Goal: Information Seeking & Learning: Learn about a topic

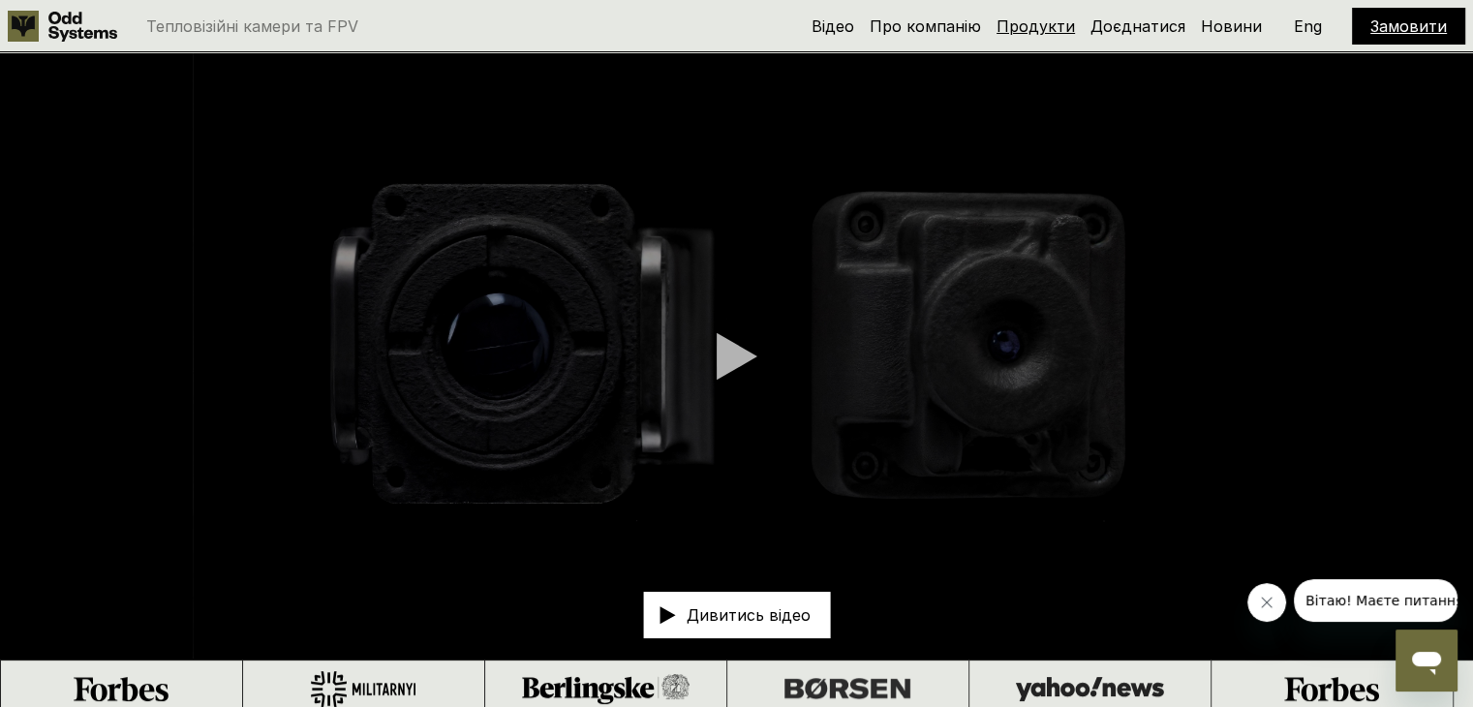
click at [1066, 23] on link "Продукти" at bounding box center [1036, 25] width 78 height 19
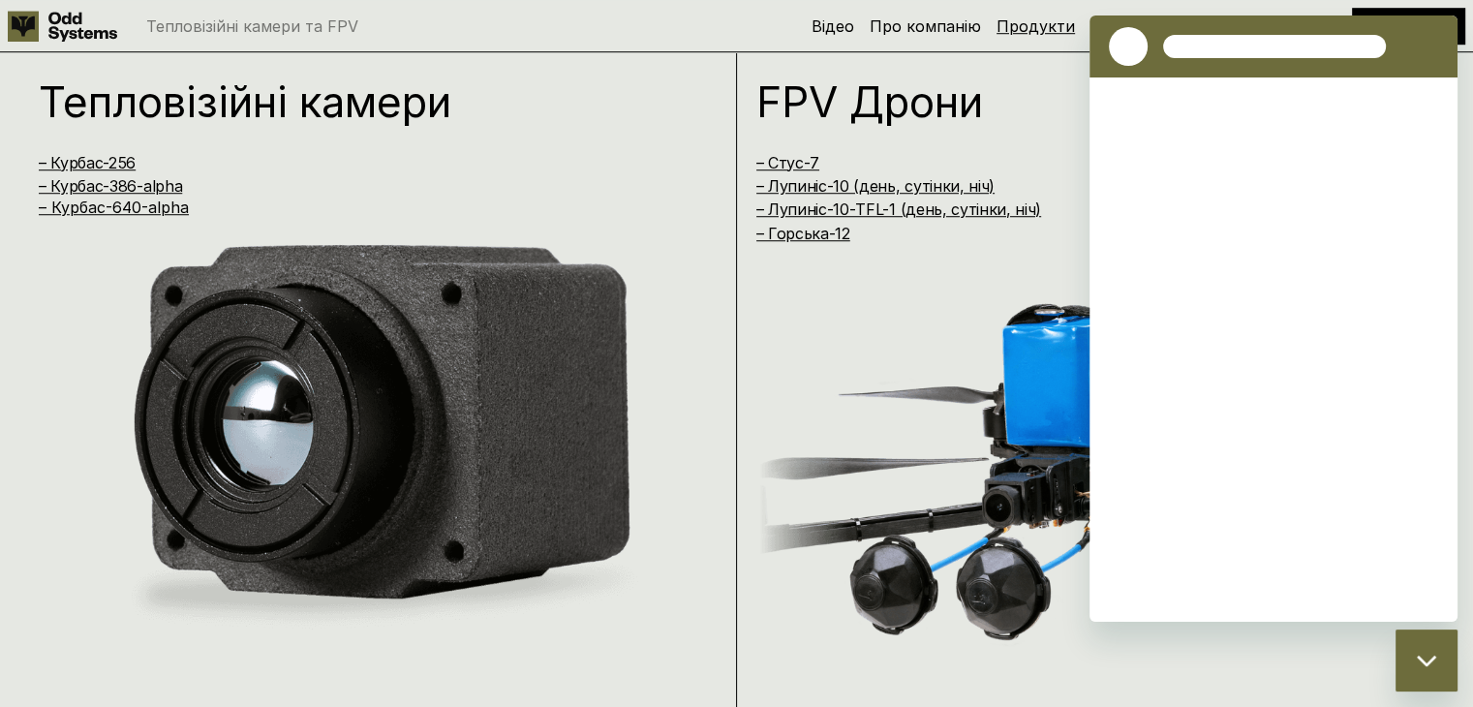
scroll to position [1423, 0]
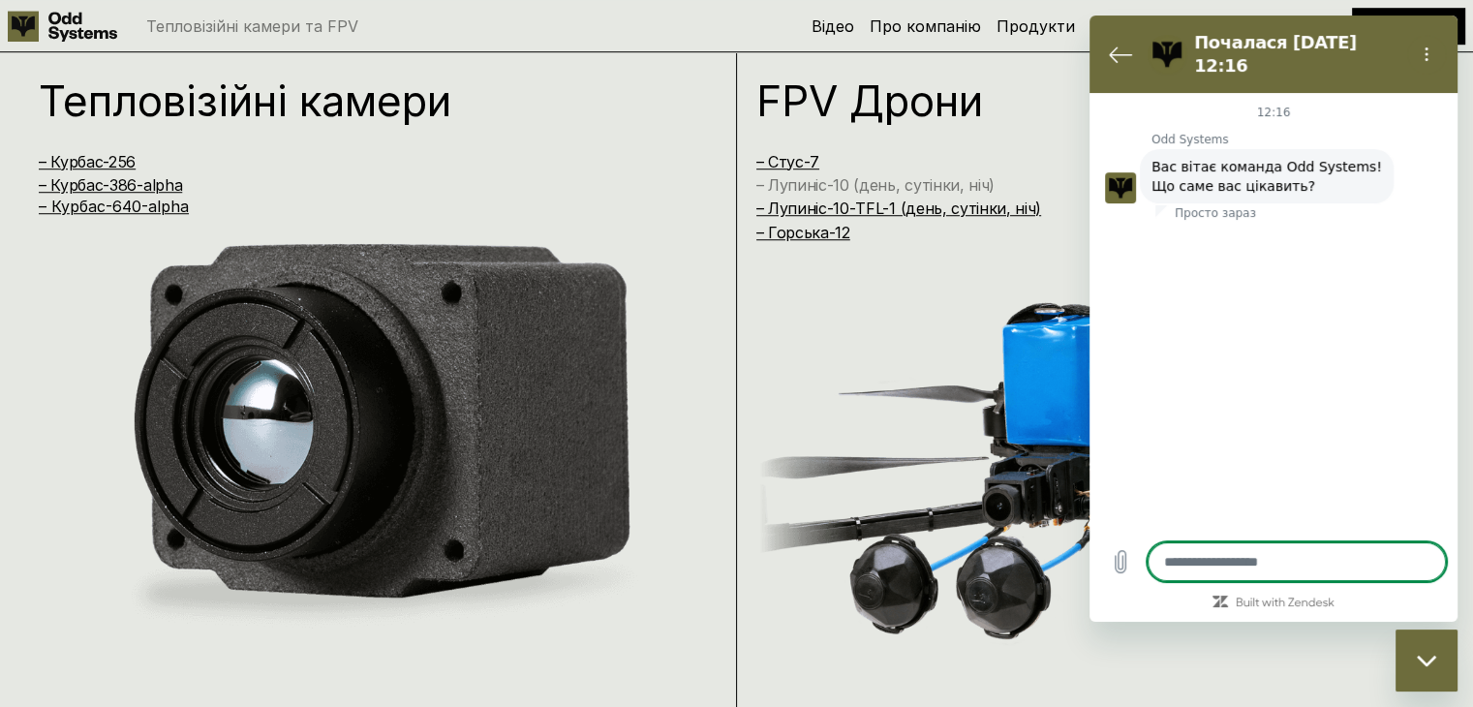
type textarea "*"
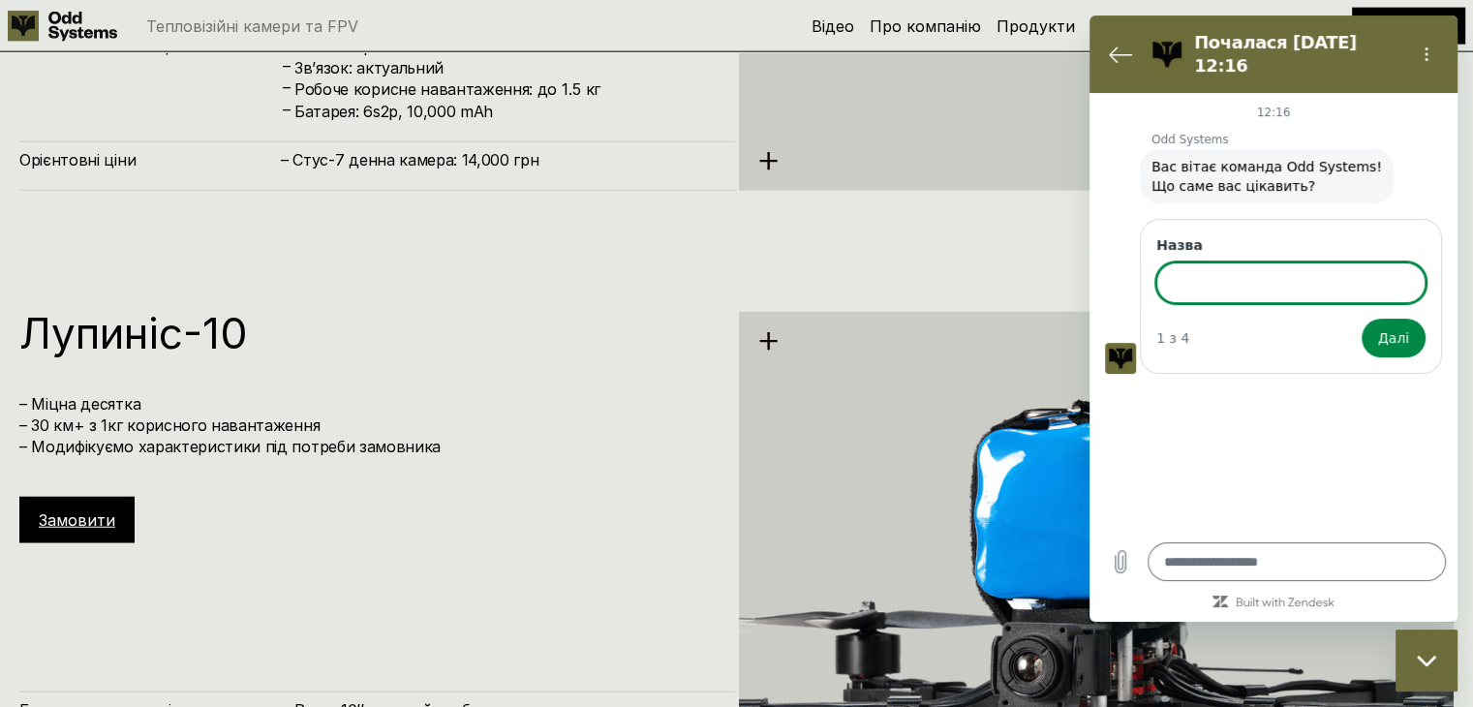
scroll to position [4701, 0]
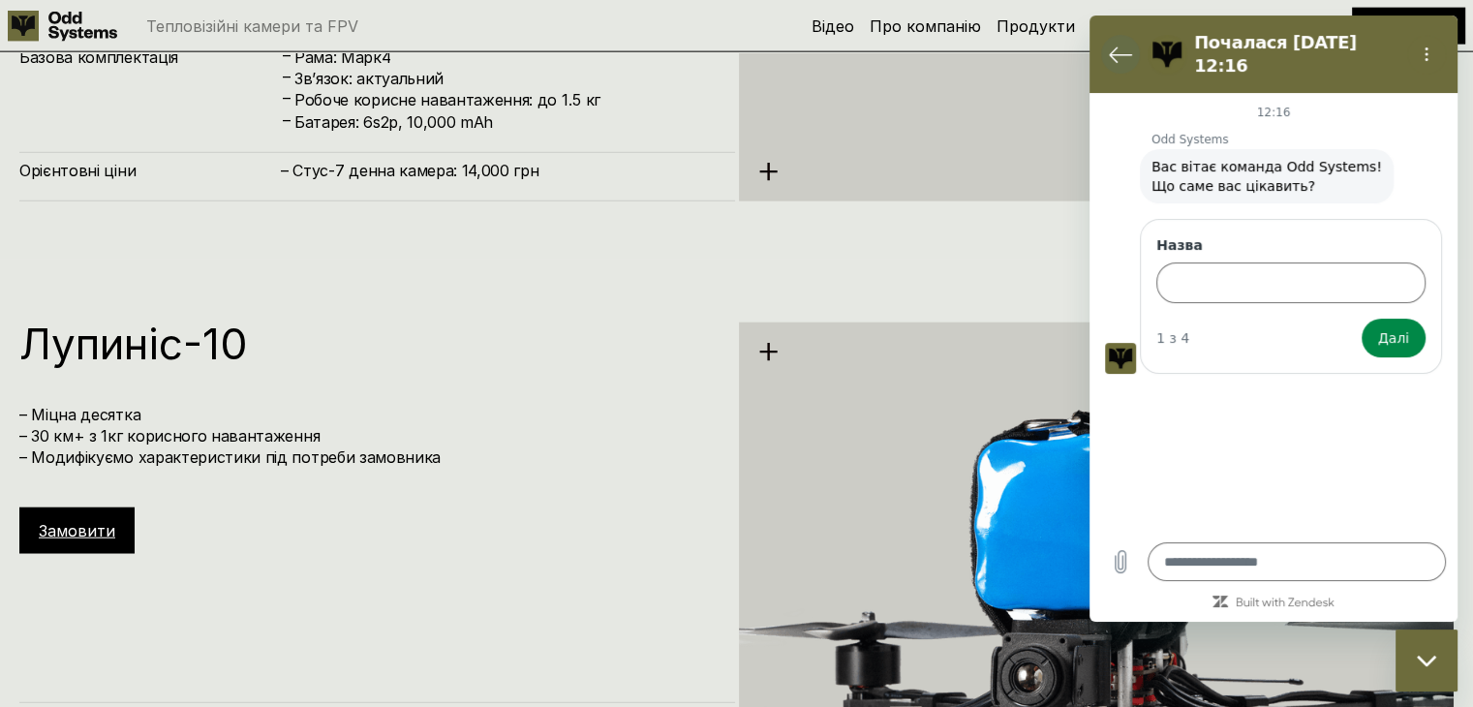
click at [1110, 49] on icon "Повернутися до списку розмов" at bounding box center [1120, 54] width 23 height 23
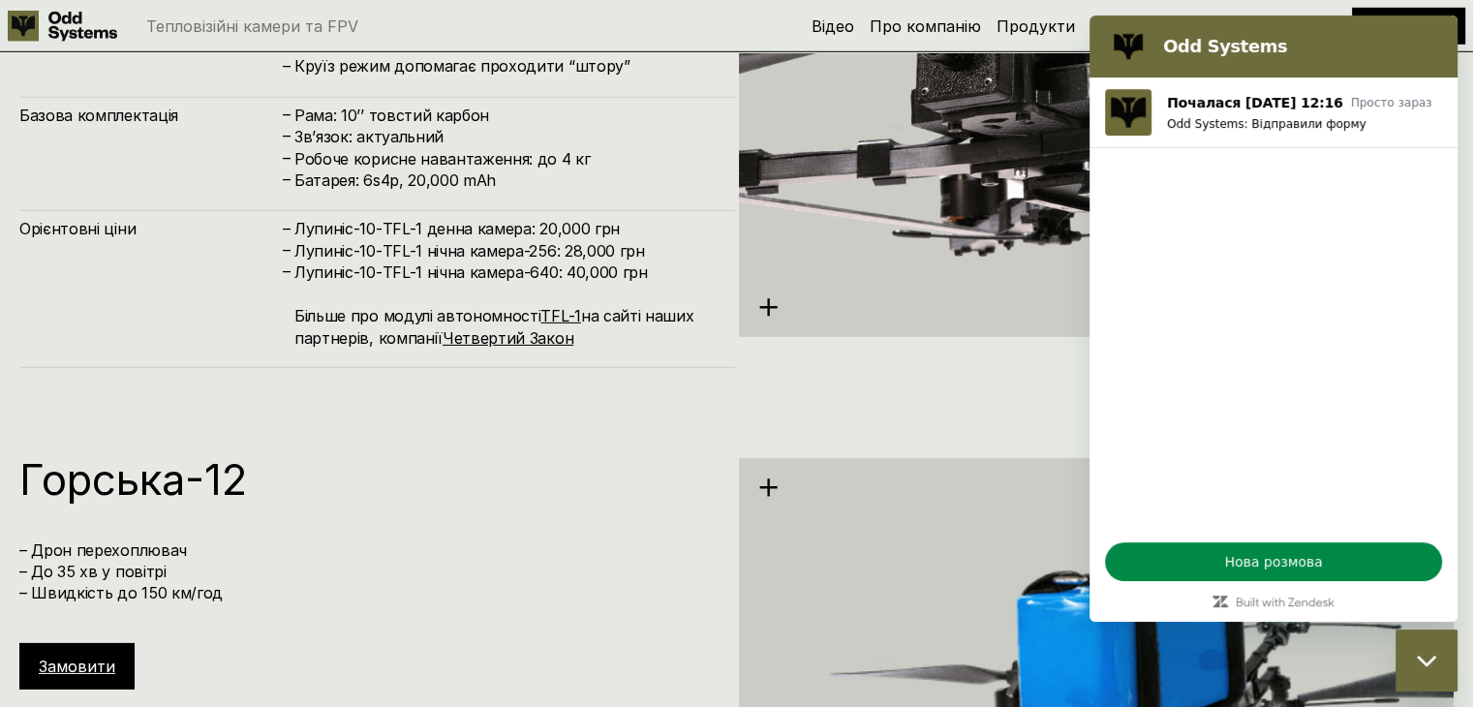
scroll to position [6002, 0]
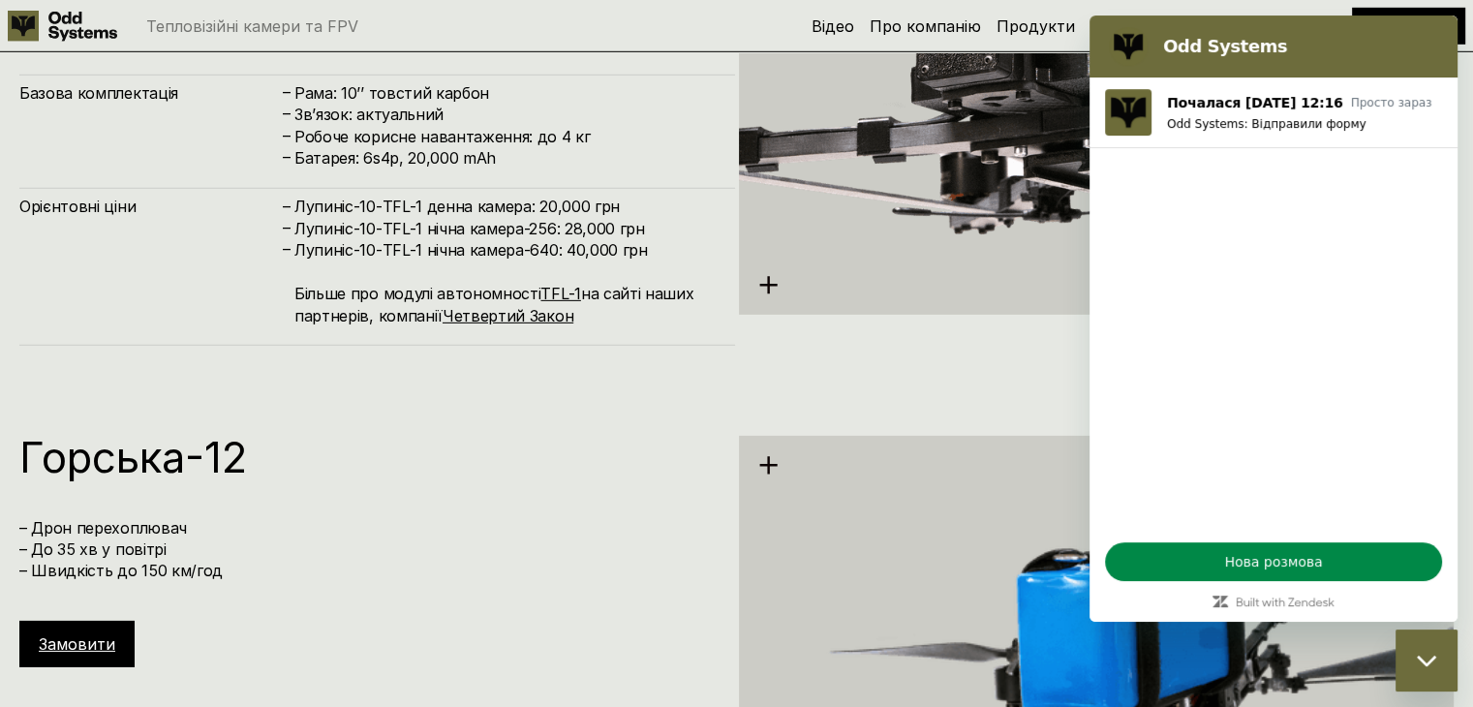
click at [717, 302] on div "Орієнтовні ціни – [PERSON_NAME]-10-TFL-1 денна камера: 20,000 грн – [PERSON_NAM…" at bounding box center [377, 266] width 716 height 157
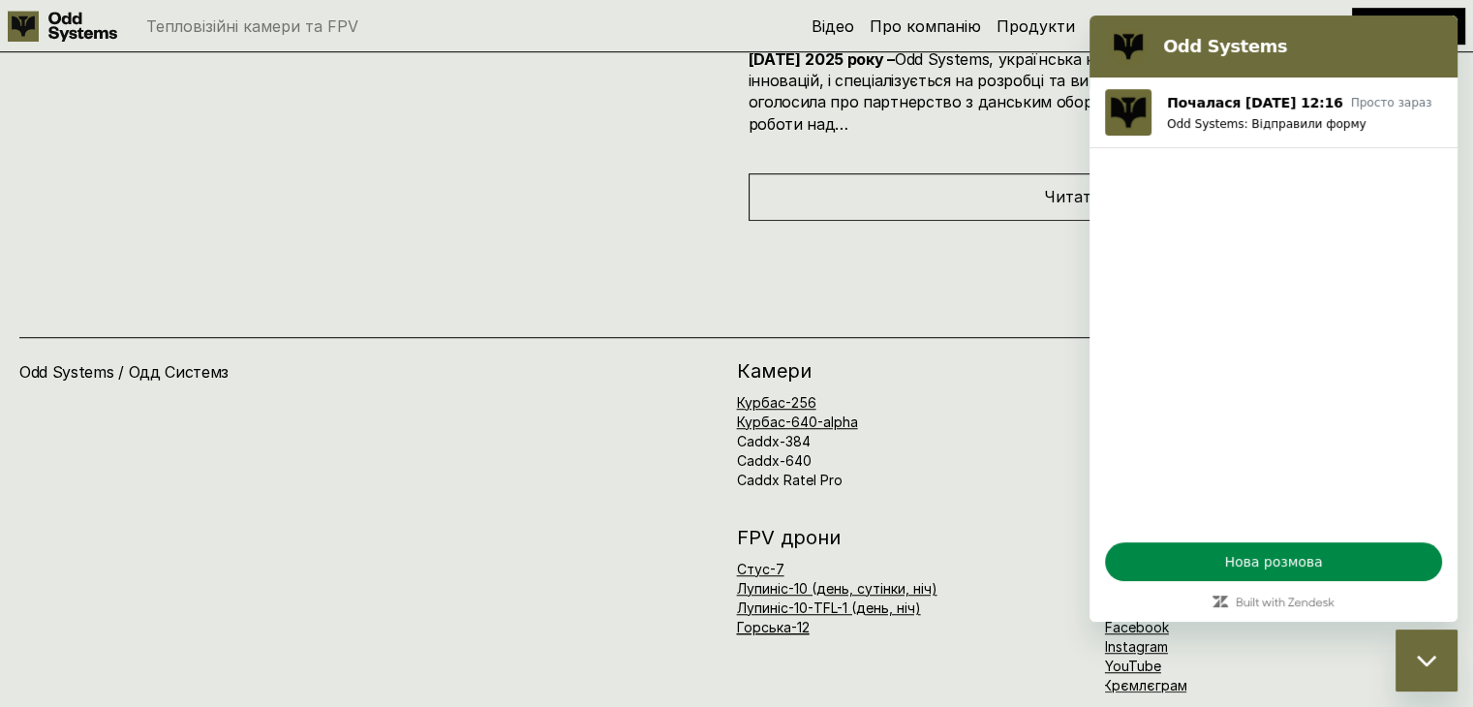
scroll to position [8758, 0]
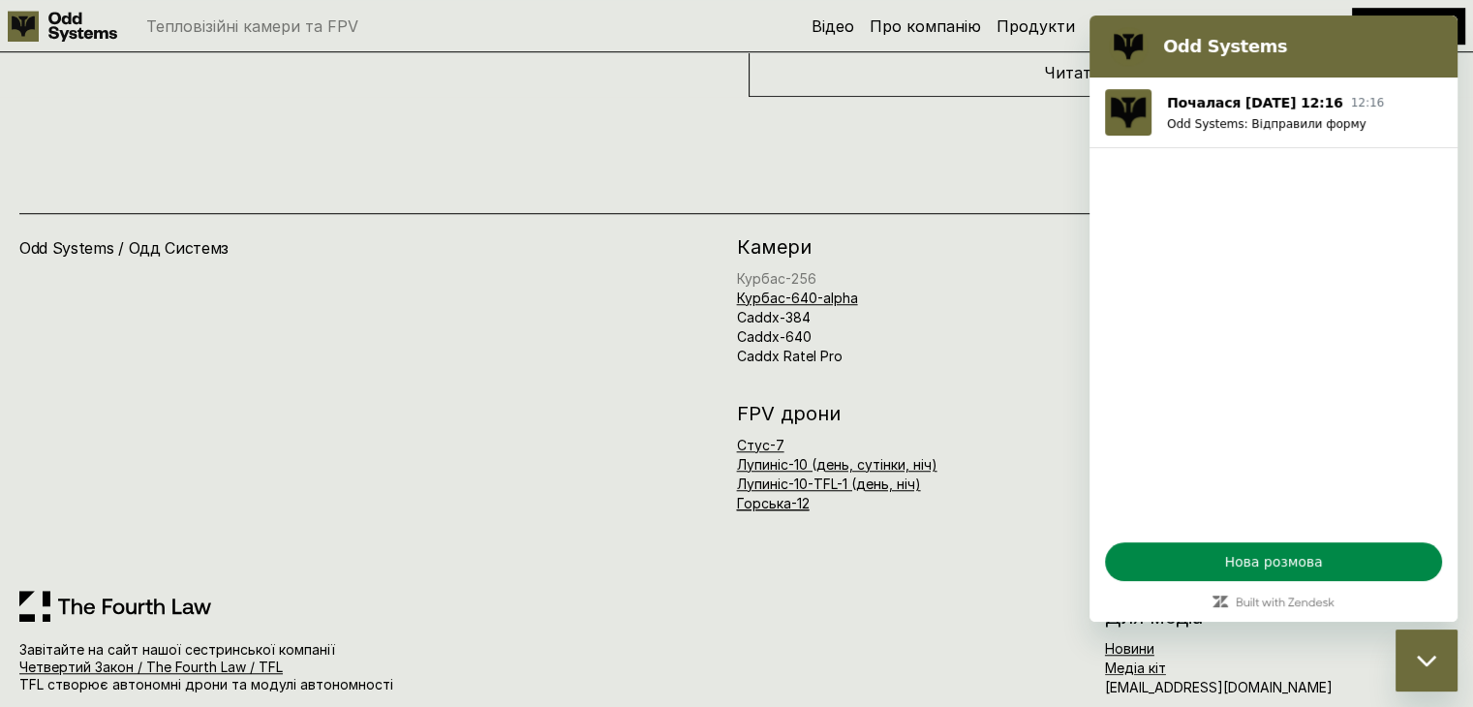
click at [787, 270] on link "Курбас-256" at bounding box center [776, 278] width 79 height 16
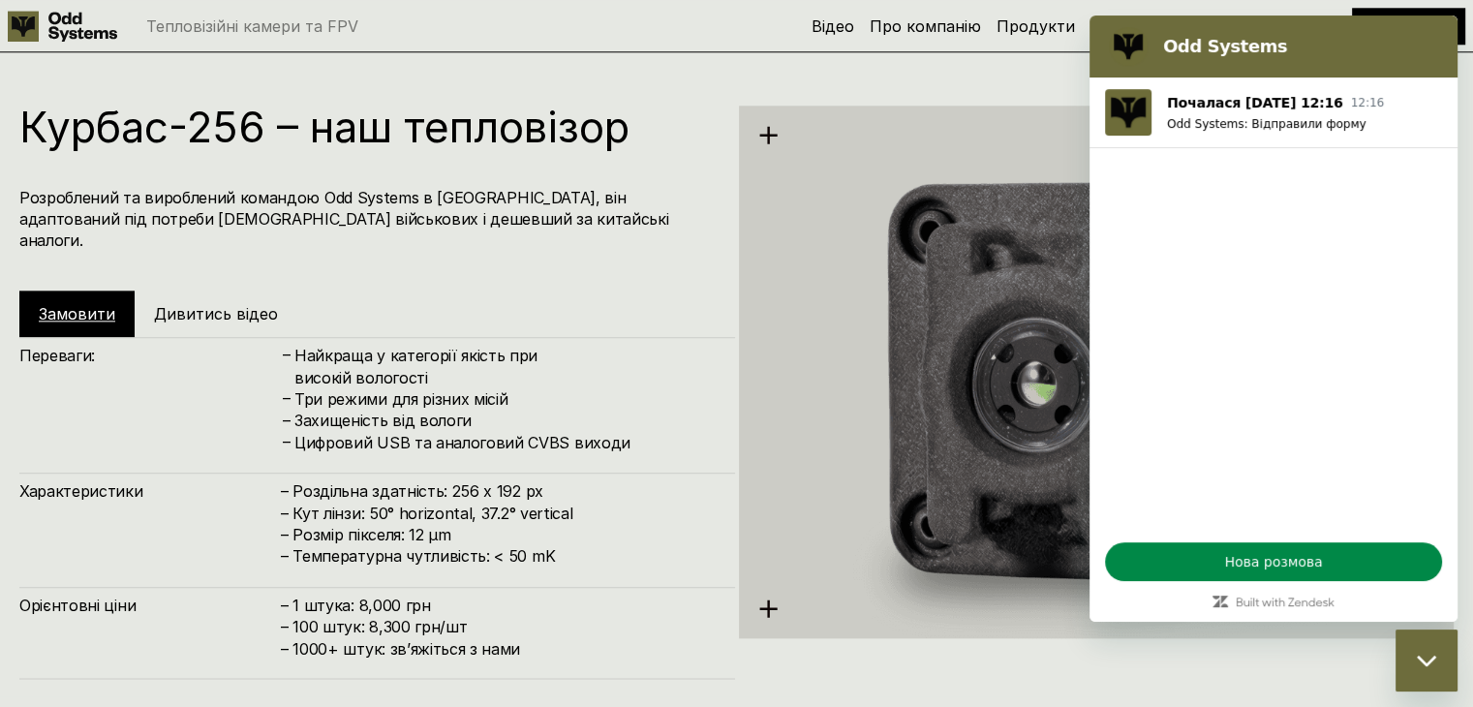
scroll to position [2130, 0]
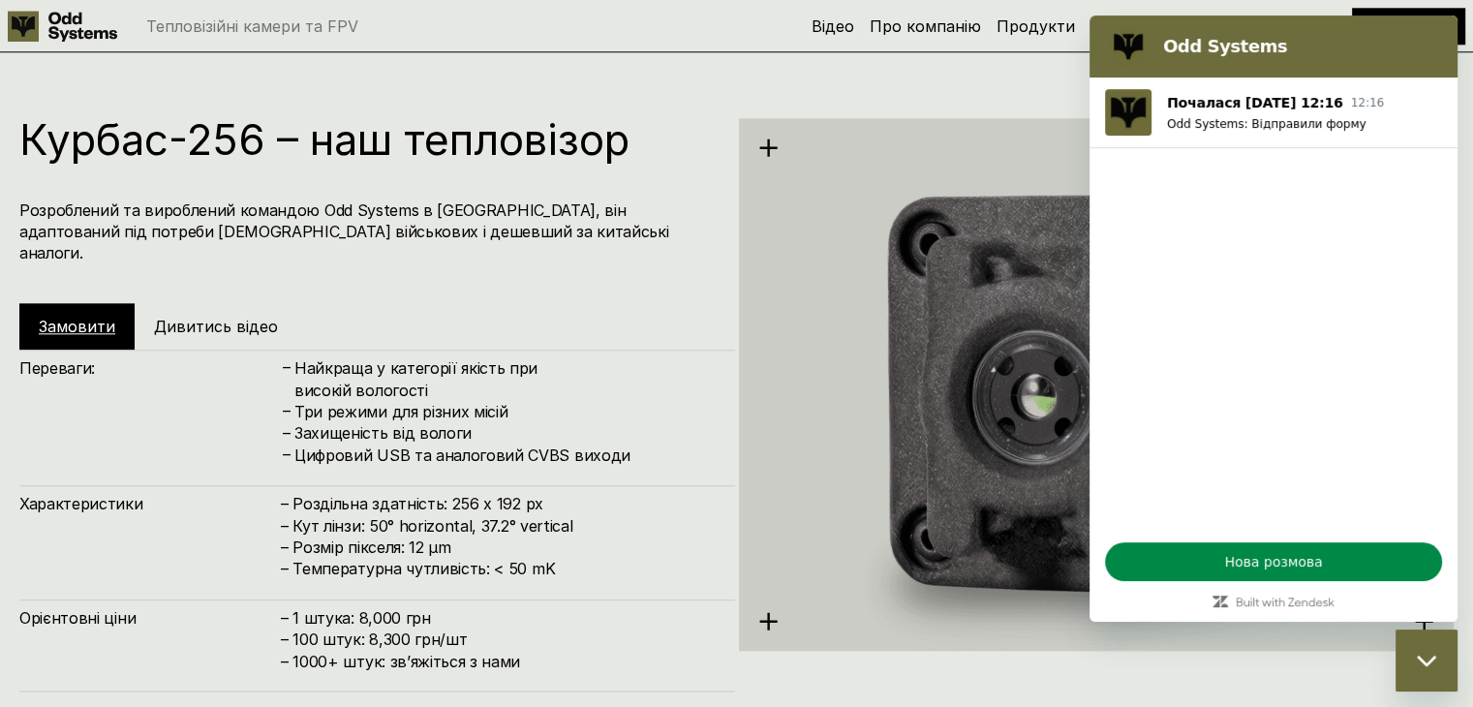
click at [1186, 50] on h2 "Odd Systems" at bounding box center [1300, 46] width 275 height 23
click at [1273, 568] on span "Нова розмова" at bounding box center [1274, 561] width 304 height 23
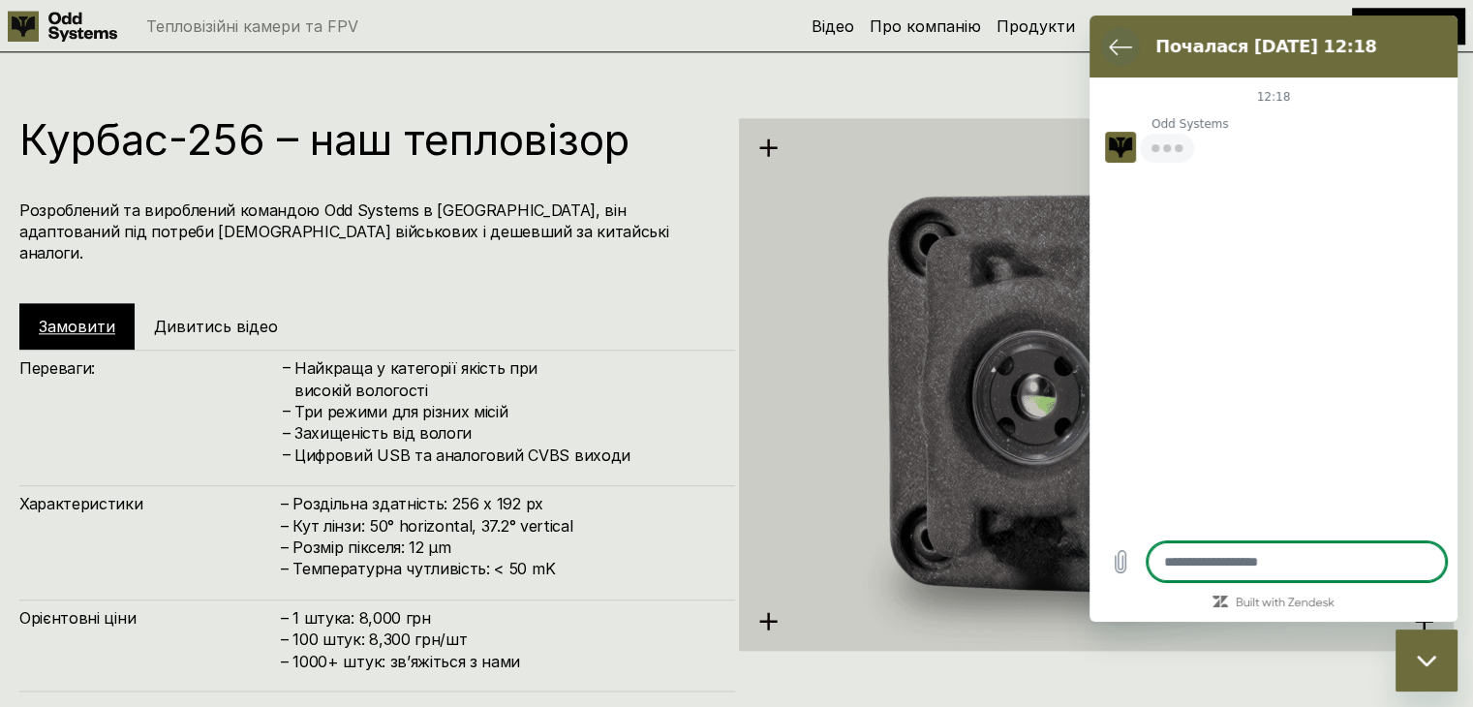
type textarea "*"
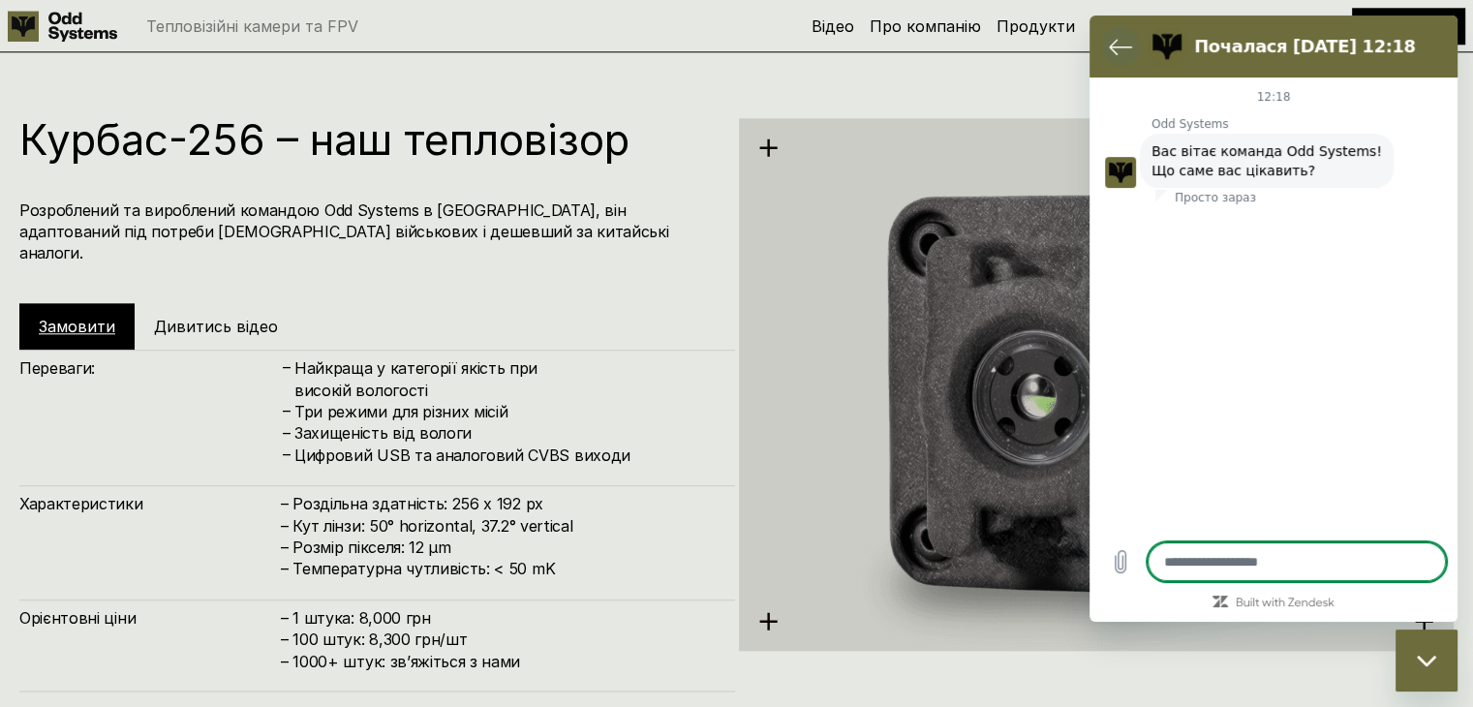
click at [1115, 46] on icon "Повернутися до списку розмов" at bounding box center [1120, 46] width 23 height 23
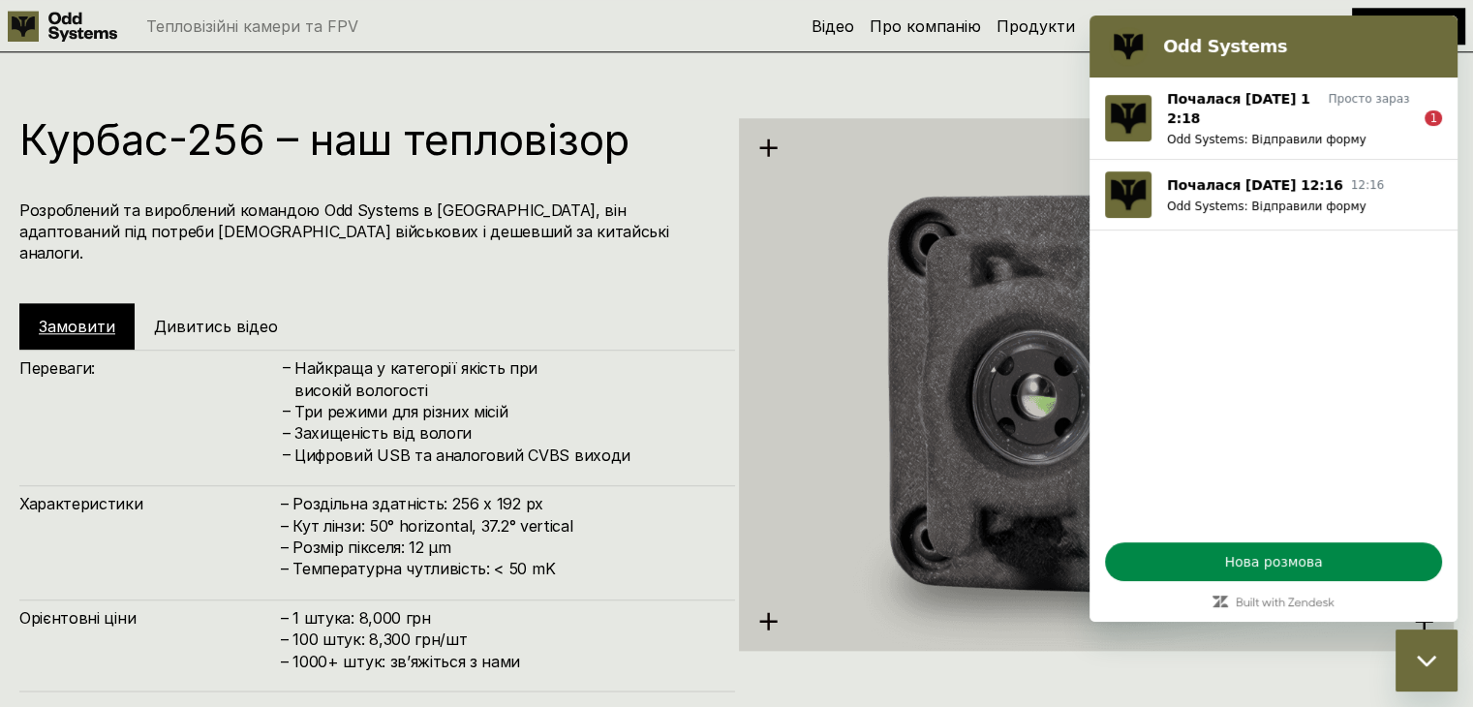
click at [267, 28] on p "Тепловізійні камери та FPV" at bounding box center [252, 25] width 212 height 15
click at [1062, 28] on link "Продукти" at bounding box center [1036, 25] width 78 height 19
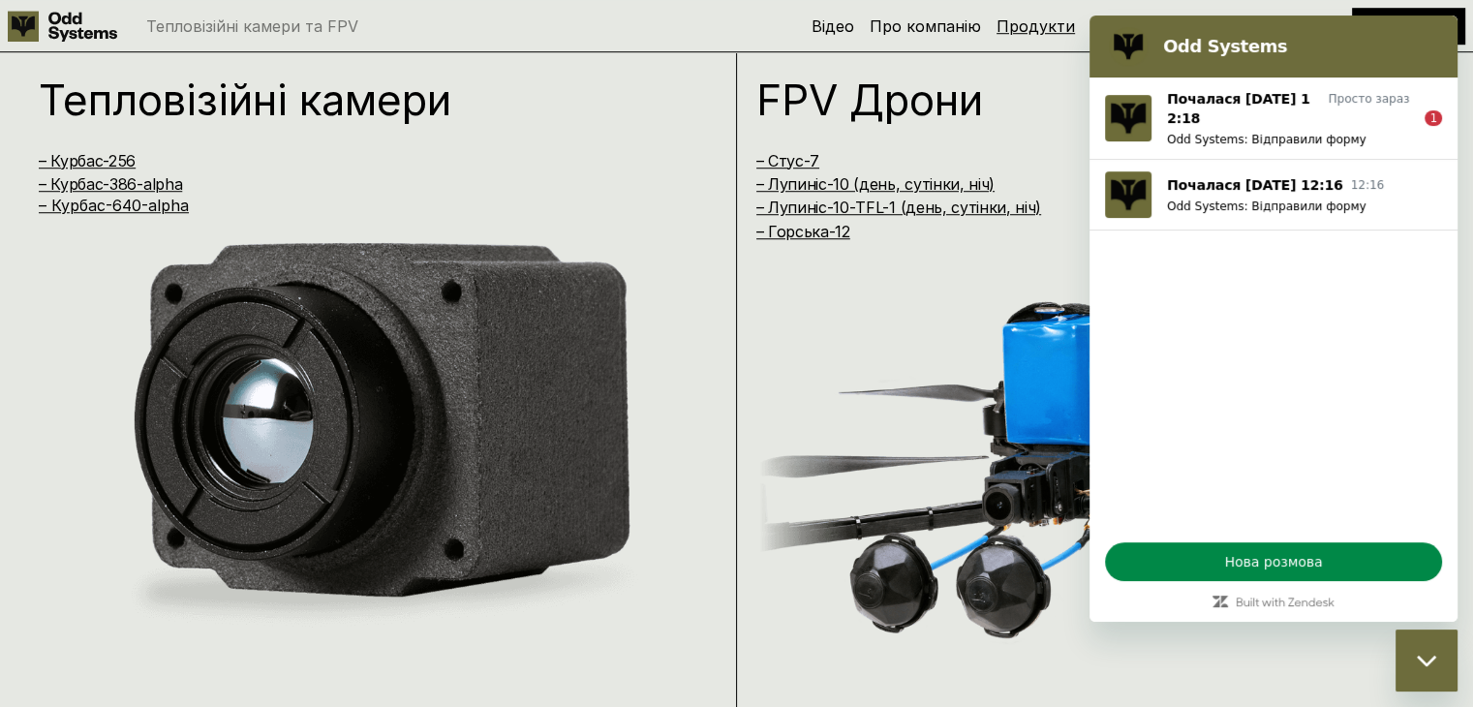
scroll to position [1423, 0]
click at [125, 188] on link "– Курбас-386-alpha" at bounding box center [110, 184] width 143 height 19
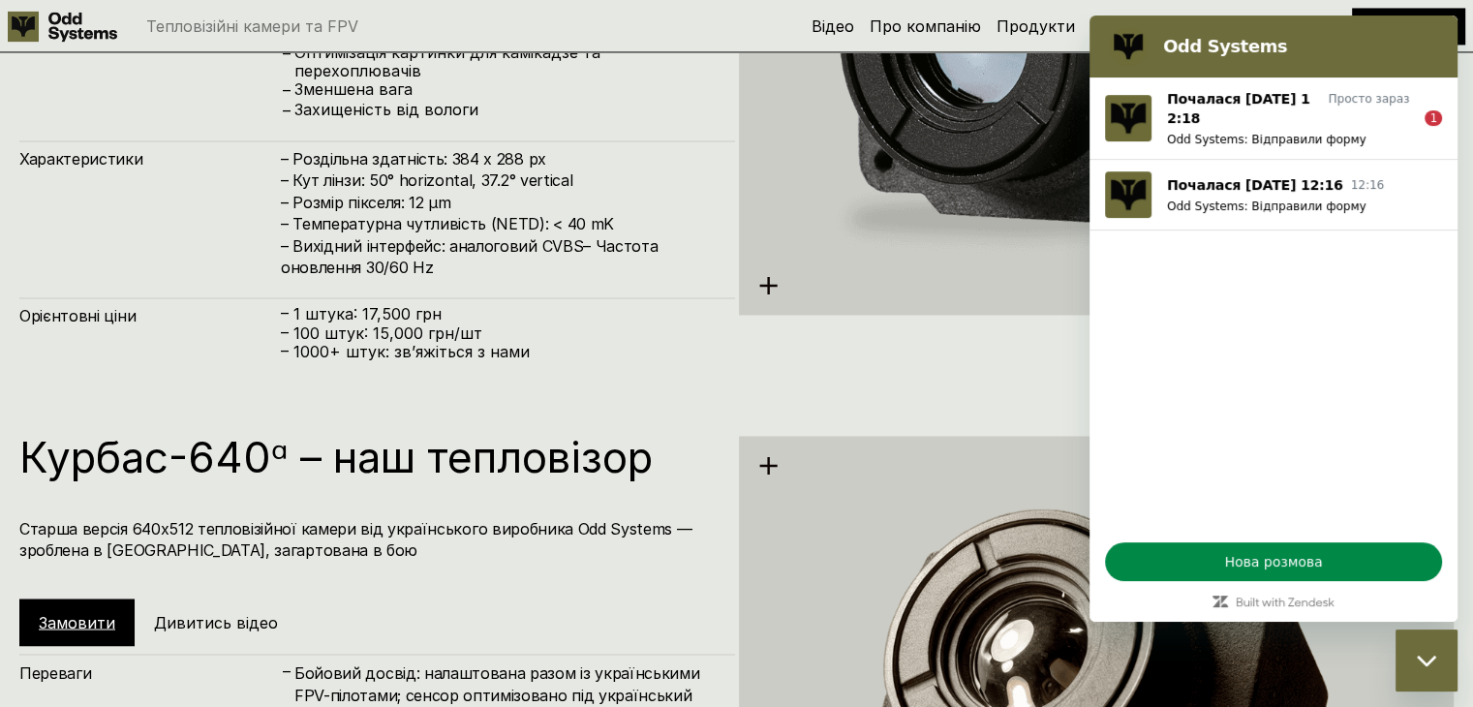
scroll to position [3119, 0]
